Goal: Transaction & Acquisition: Purchase product/service

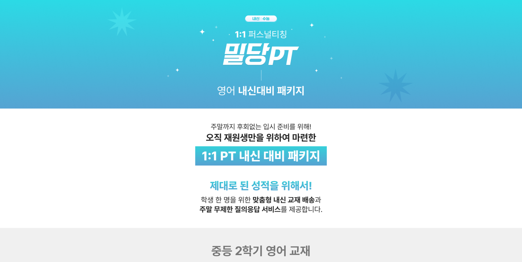
scroll to position [138, 0]
